Goal: Information Seeking & Learning: Compare options

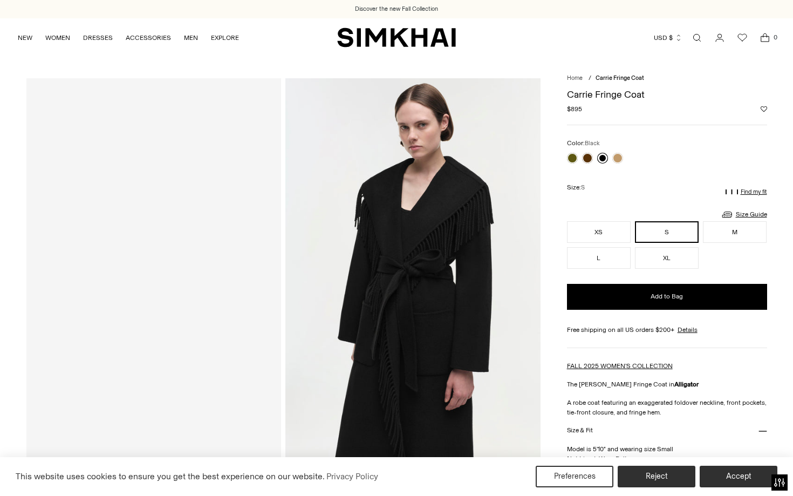
click at [603, 160] on link at bounding box center [602, 158] width 11 height 11
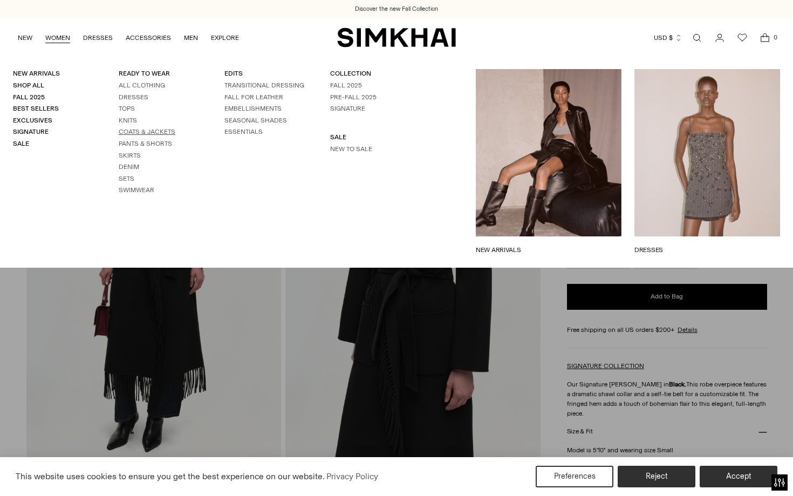
click at [152, 133] on link "Coats & Jackets" at bounding box center [147, 132] width 57 height 8
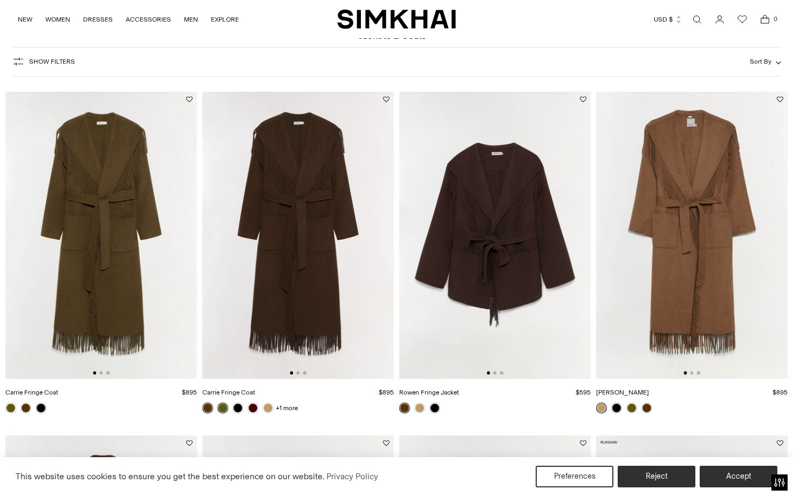
scroll to position [62, 0]
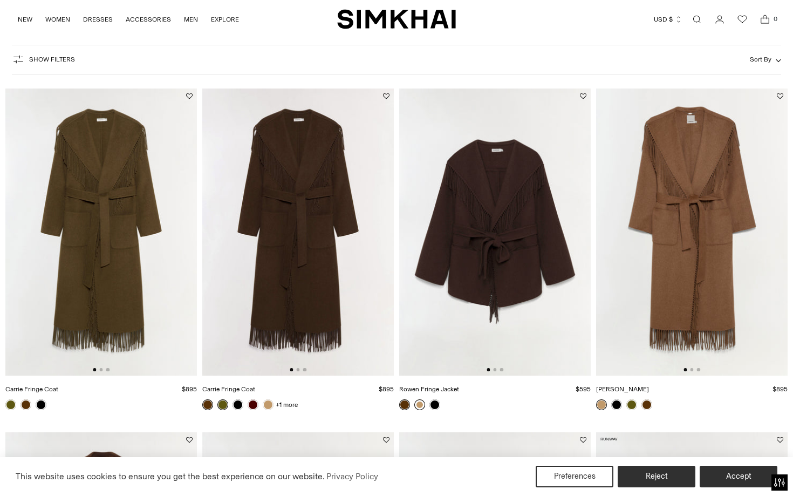
click at [420, 407] on link at bounding box center [419, 404] width 11 height 11
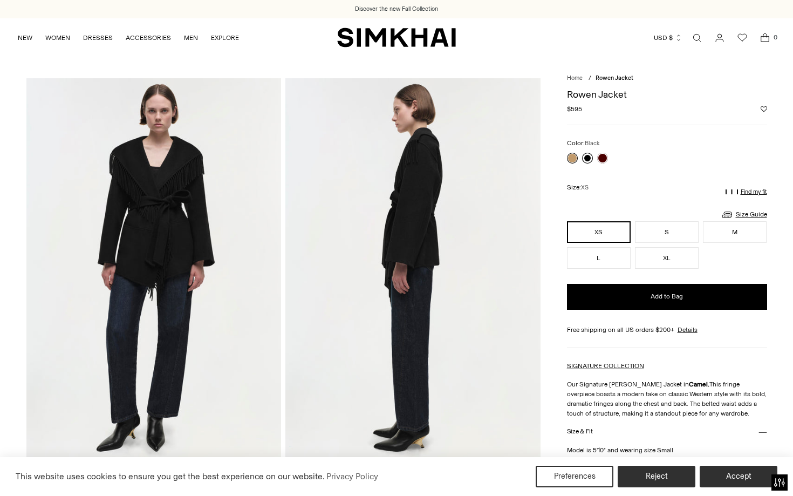
click at [586, 158] on link at bounding box center [587, 158] width 11 height 11
